Goal: Task Accomplishment & Management: Manage account settings

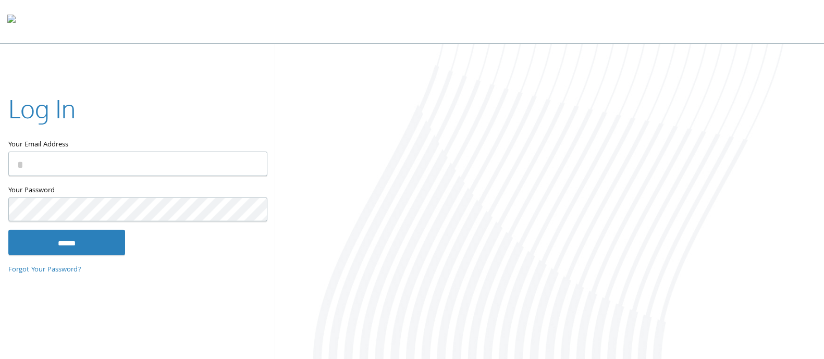
type input "**********"
click at [65, 241] on input "******" at bounding box center [66, 242] width 117 height 25
type input "**********"
click at [102, 233] on input "******" at bounding box center [66, 242] width 117 height 25
